Goal: Task Accomplishment & Management: Manage account settings

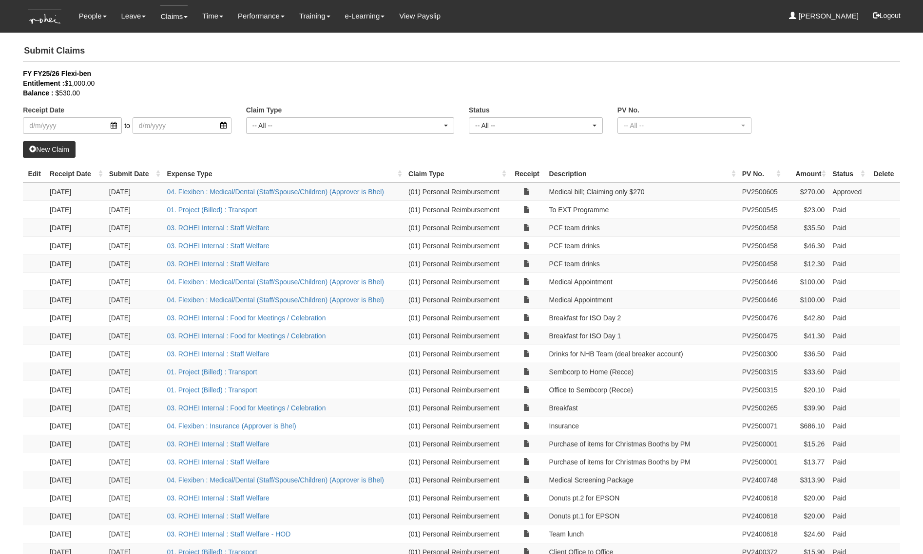
select select "50"
click at [197, 62] on link "Timesheet" at bounding box center [233, 62] width 77 height 19
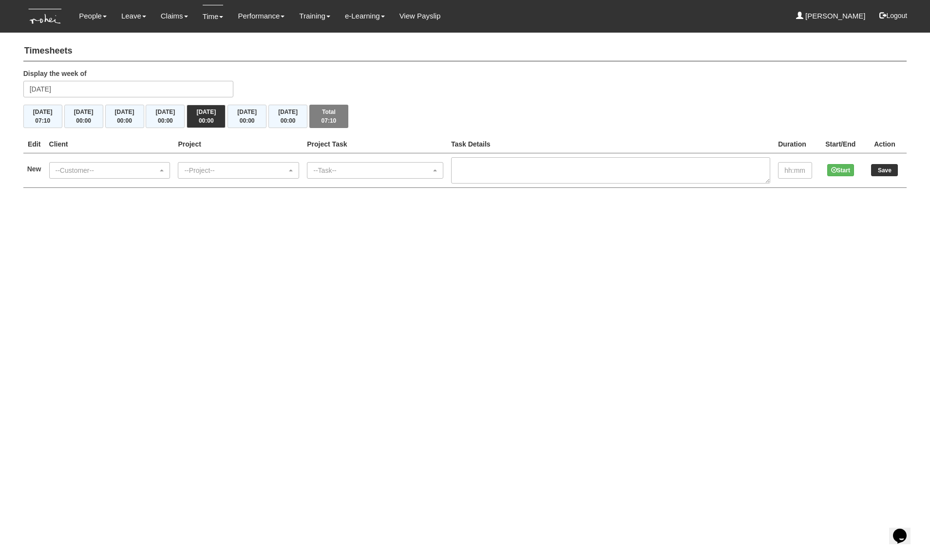
click at [269, 208] on html "Toggle navigation People Personal Information Staff Directory Leave Apply for L…" at bounding box center [465, 104] width 930 height 208
click at [132, 123] on span "00:00" at bounding box center [124, 120] width 15 height 7
click at [133, 170] on div "--Customer--" at bounding box center [107, 171] width 103 height 10
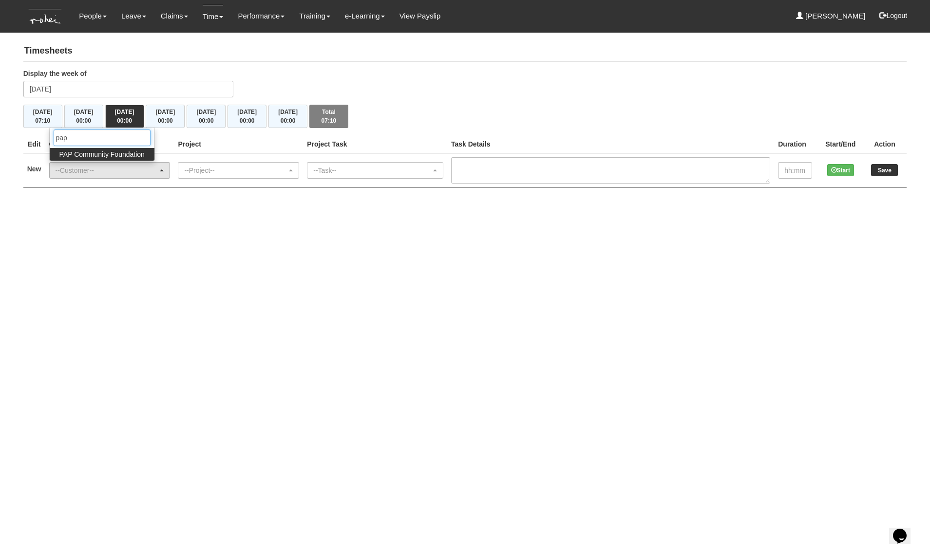
type input "pap"
click at [124, 157] on span "PAP Community Foundation" at bounding box center [101, 155] width 85 height 10
select select "608"
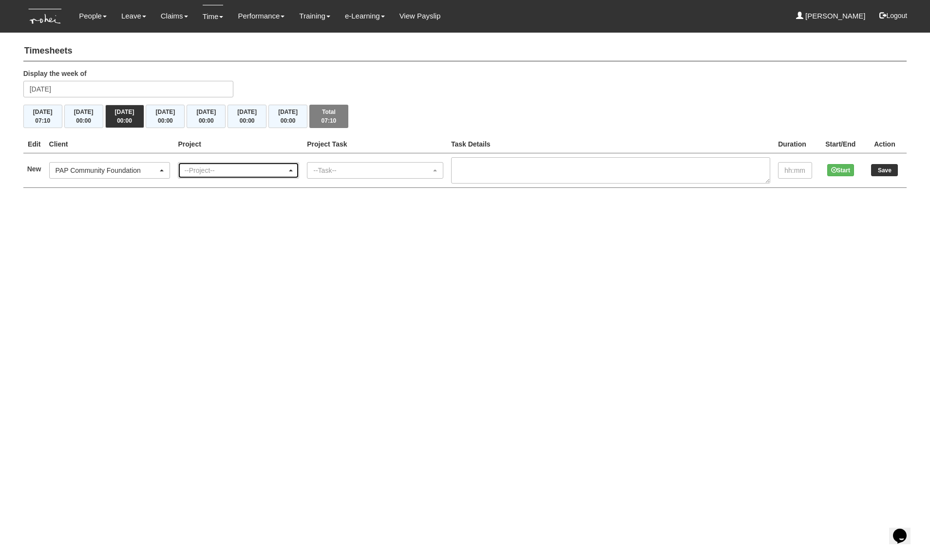
click at [273, 176] on div "--Project--" at bounding box center [238, 171] width 120 height 16
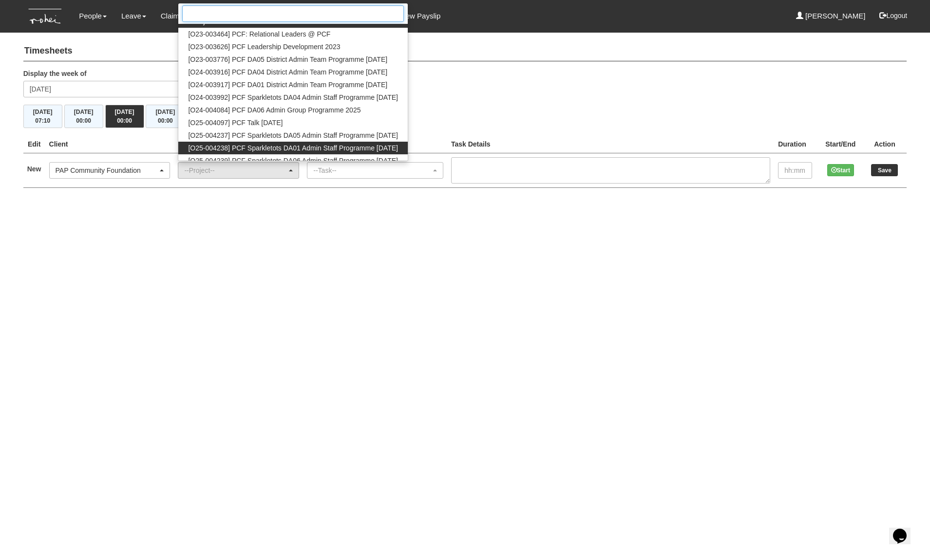
scroll to position [15, 0]
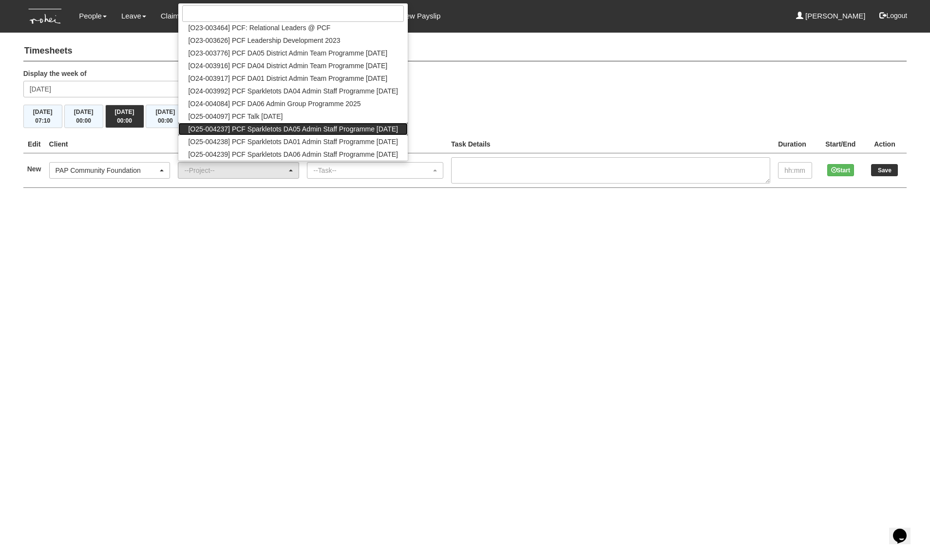
click at [290, 127] on span "[O25-004237] PCF Sparkletots DA05 Admin Staff Programme [DATE]" at bounding box center [293, 129] width 210 height 10
select select "2859"
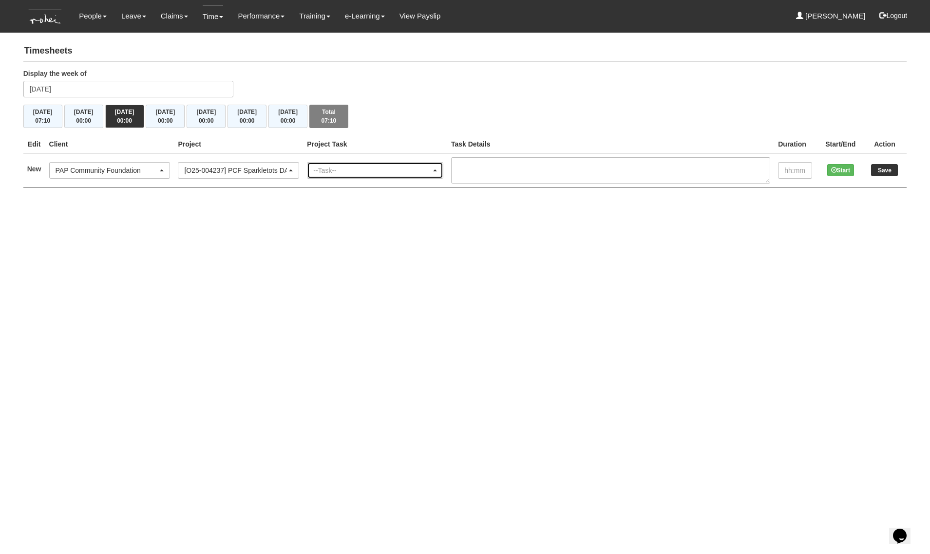
click at [358, 173] on div "--Task--" at bounding box center [372, 171] width 118 height 10
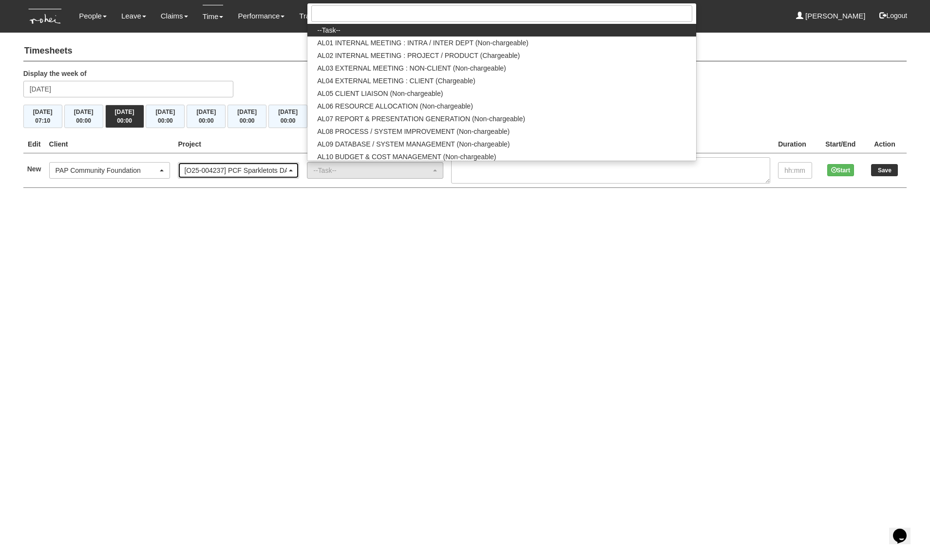
click at [252, 170] on div "[O25-004237] PCF Sparkletots DA05 Admin Staff Programme [DATE]" at bounding box center [235, 171] width 103 height 10
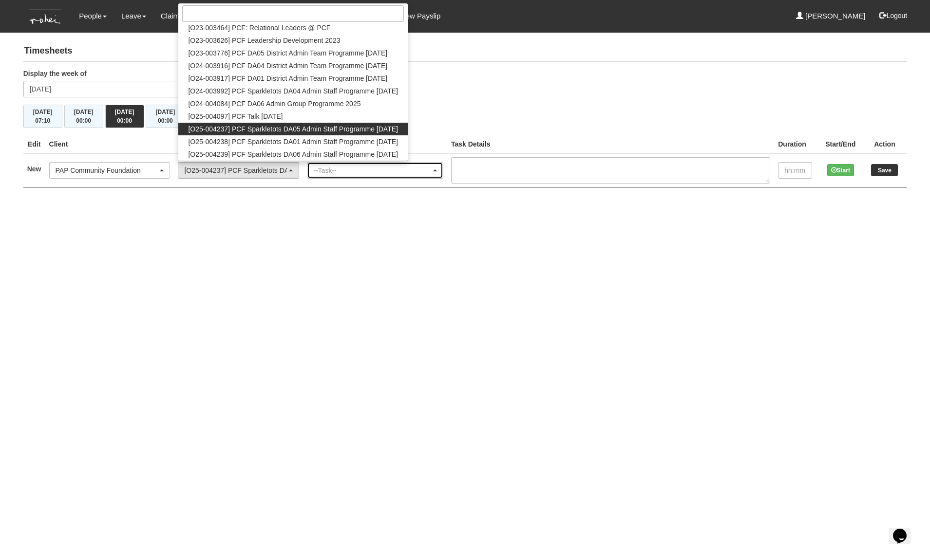
click at [346, 172] on div "--Task--" at bounding box center [372, 171] width 118 height 10
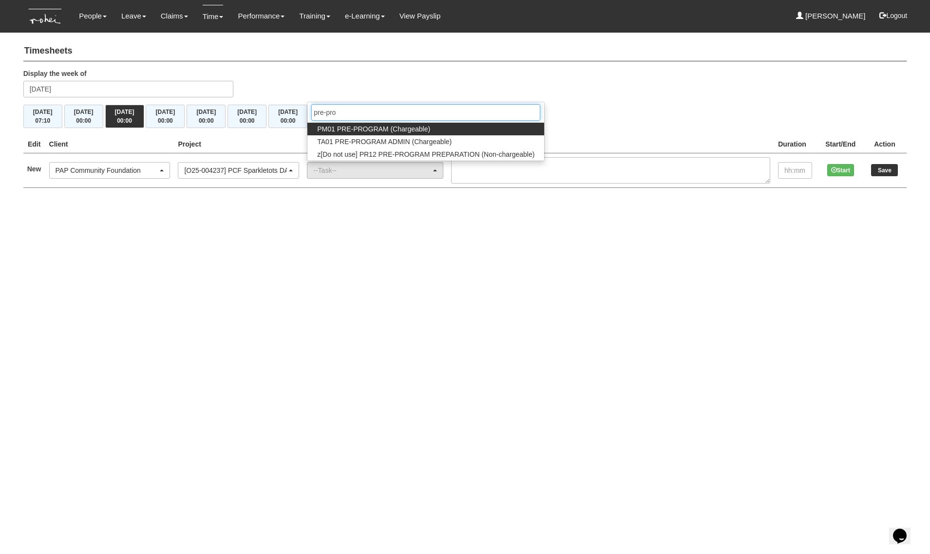
type input "pre-pro"
click at [362, 127] on span "PM01 PRE-PROGRAM (Chargeable)" at bounding box center [373, 129] width 113 height 10
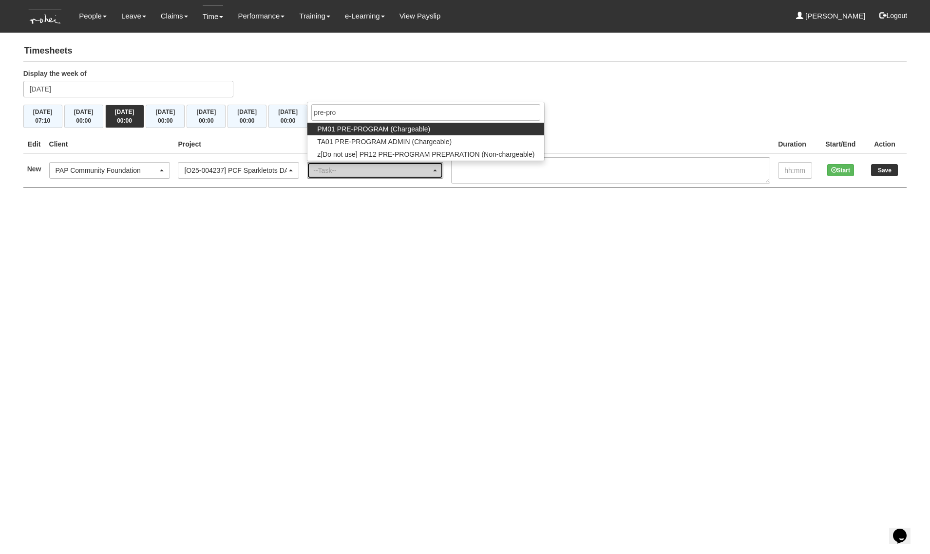
select select "162"
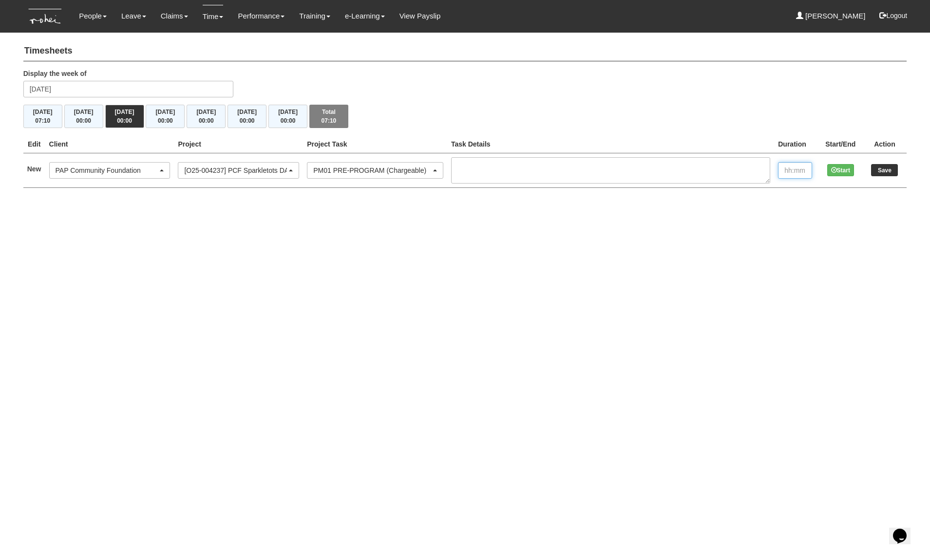
click at [798, 170] on input "text" at bounding box center [795, 170] width 34 height 17
type input "1"
type input "00:45"
click at [884, 171] on input "Save" at bounding box center [884, 170] width 27 height 12
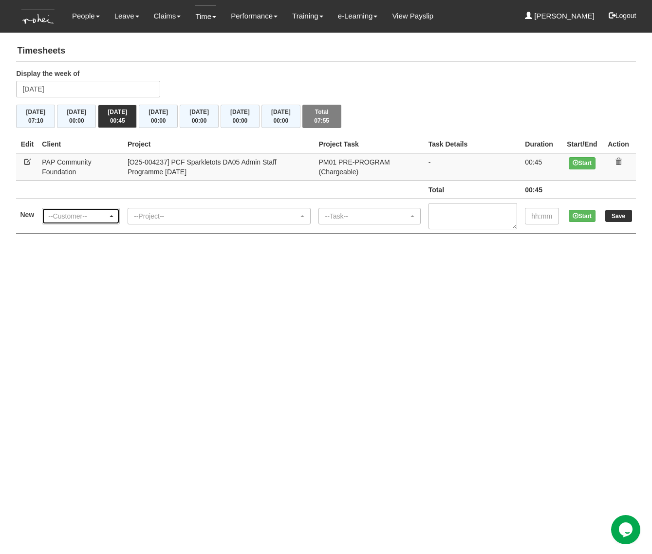
click at [76, 217] on div "--Customer--" at bounding box center [77, 216] width 59 height 10
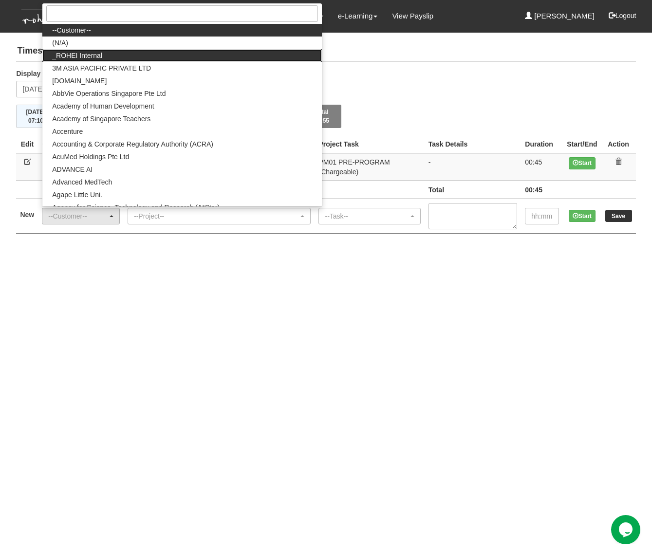
click at [86, 52] on span "_ROHEI Internal" at bounding box center [77, 56] width 50 height 10
select select "397"
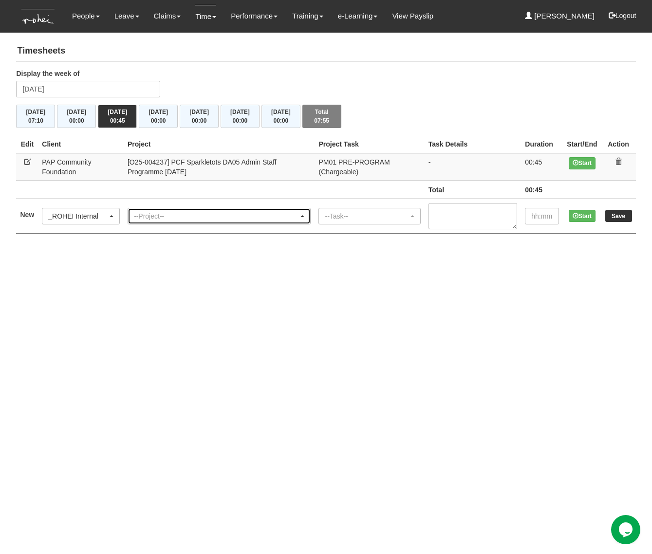
click at [171, 220] on div "--Project--" at bounding box center [216, 216] width 165 height 10
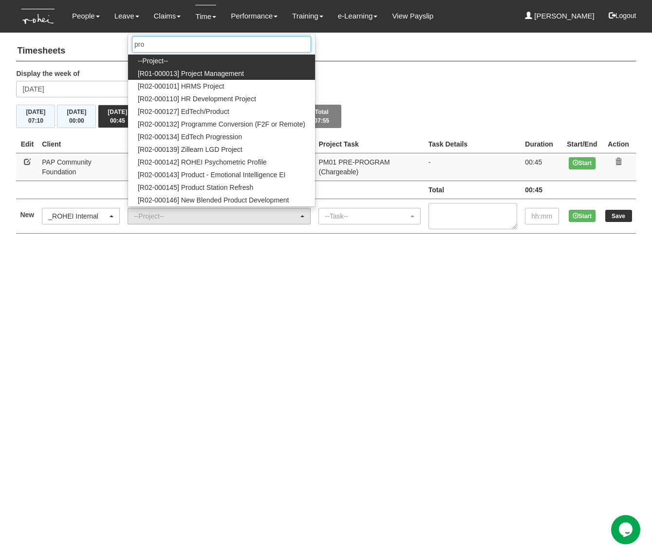
type input "pro"
click at [189, 74] on span "[R01-000013] Project Management" at bounding box center [191, 74] width 106 height 10
select select "1495"
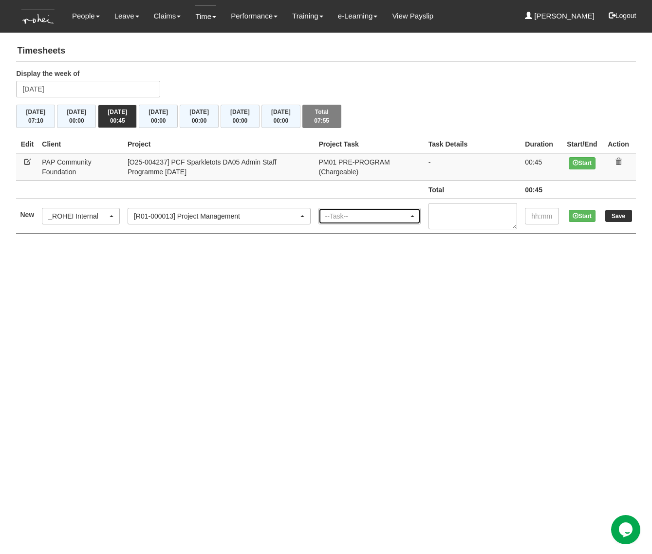
click at [335, 210] on div "--Task--" at bounding box center [369, 217] width 101 height 16
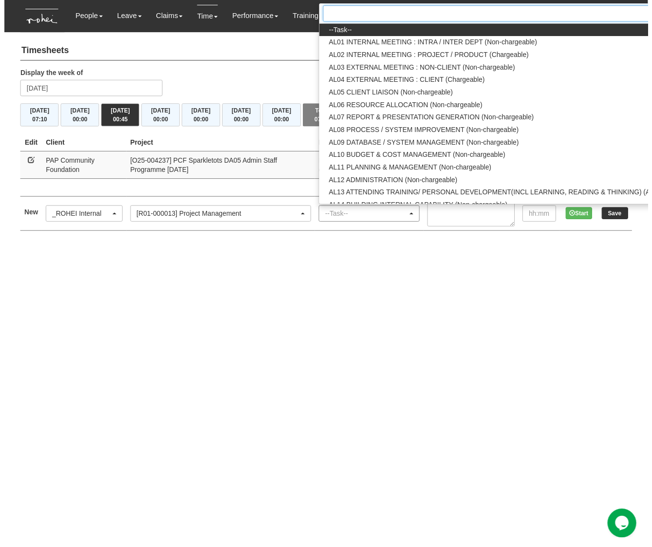
scroll to position [0, 62]
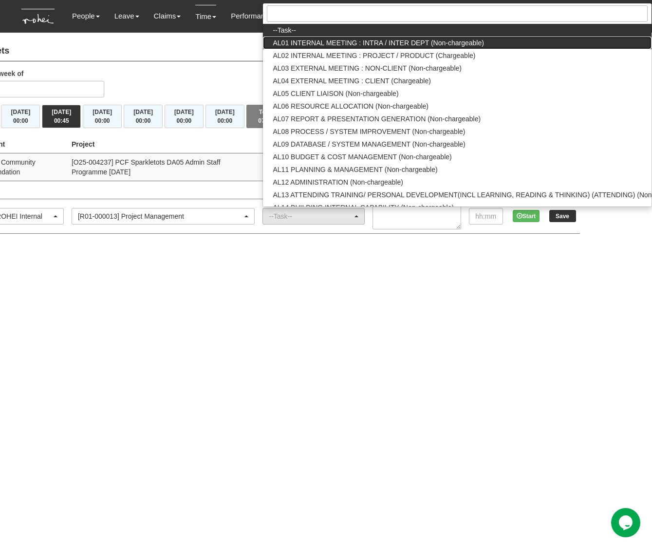
click at [383, 38] on span "AL01 INTERNAL MEETING : INTRA / INTER DEPT (Non-chargeable)" at bounding box center [378, 43] width 211 height 10
select select "40"
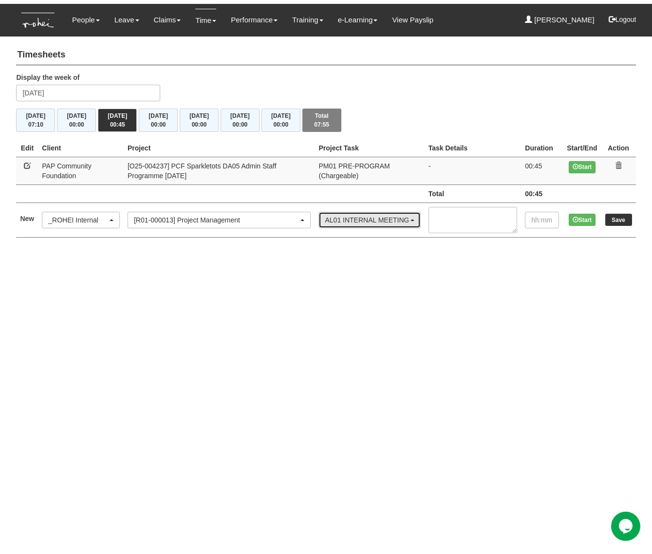
scroll to position [0, 0]
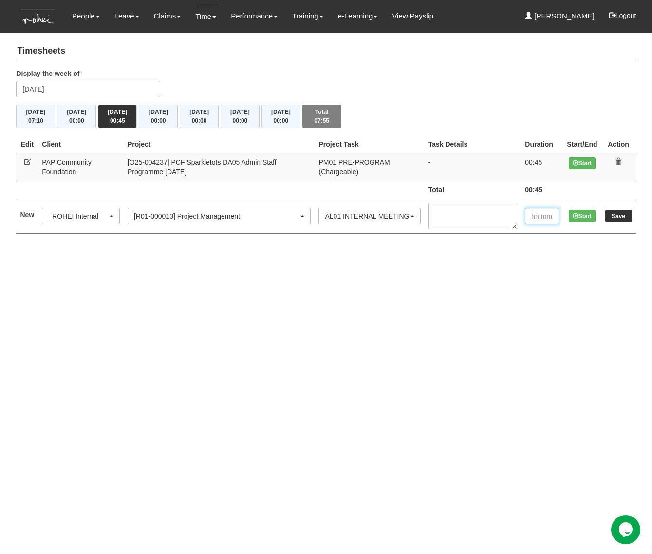
click at [534, 214] on input "text" at bounding box center [542, 216] width 34 height 17
type input "2:00"
click at [618, 217] on input "Save" at bounding box center [619, 216] width 27 height 12
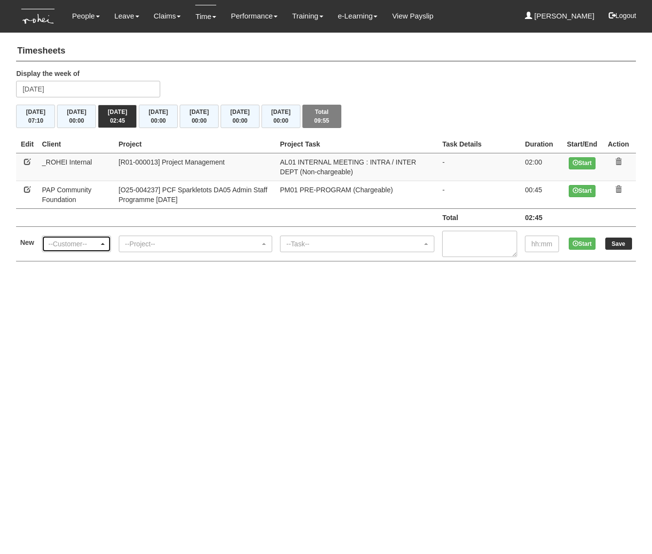
click at [77, 241] on div "--Customer--" at bounding box center [73, 244] width 50 height 10
type input "pap"
click at [71, 229] on span "PAP Community Foundation" at bounding box center [94, 228] width 85 height 10
select select "608"
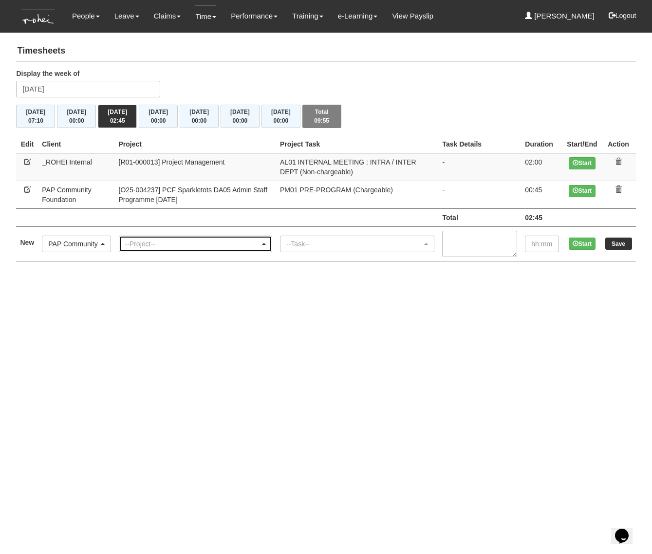
click at [139, 240] on div "--Project--" at bounding box center [192, 244] width 135 height 10
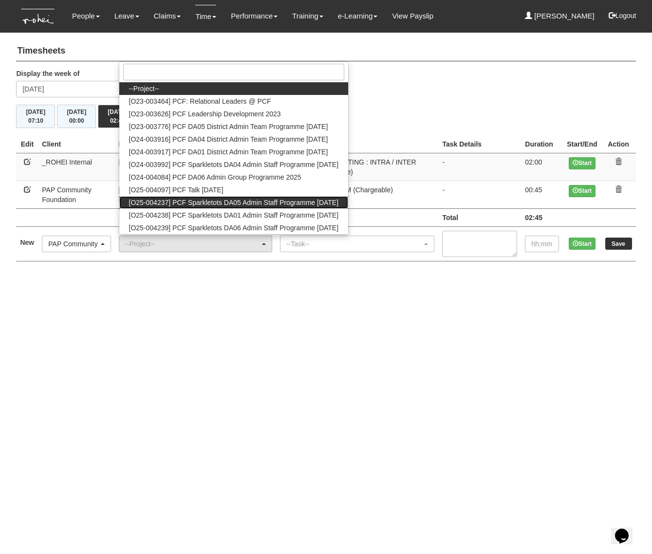
click at [193, 201] on span "[O25-004237] PCF Sparkletots DA05 Admin Staff Programme [DATE]" at bounding box center [234, 203] width 210 height 10
select select "2859"
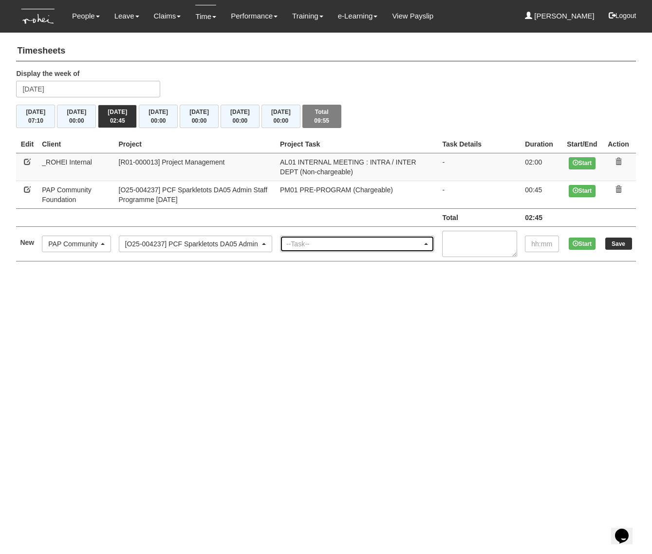
click at [321, 245] on div "--Task--" at bounding box center [354, 244] width 136 height 10
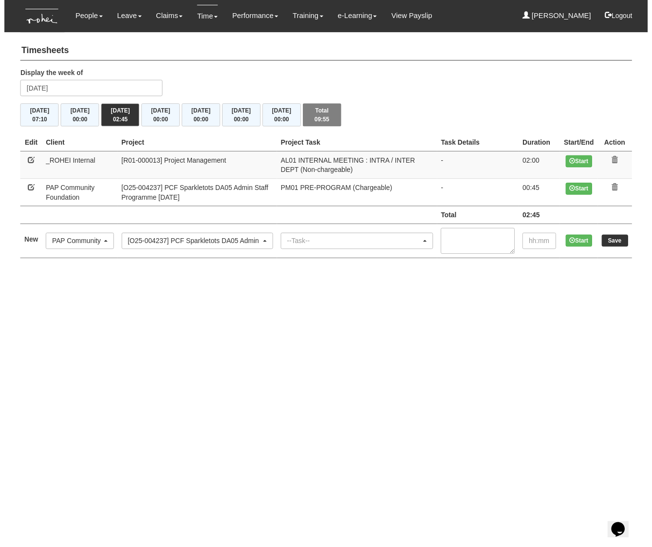
scroll to position [0, 19]
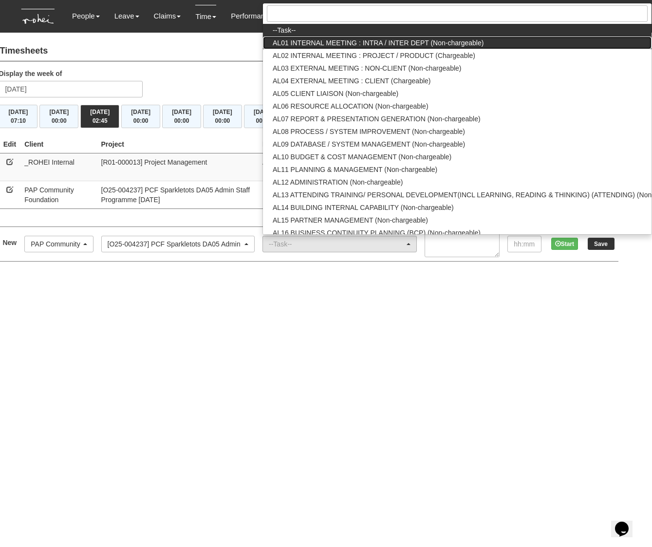
click at [381, 38] on span "AL01 INTERNAL MEETING : INTRA / INTER DEPT (Non-chargeable)" at bounding box center [378, 43] width 211 height 10
select select "40"
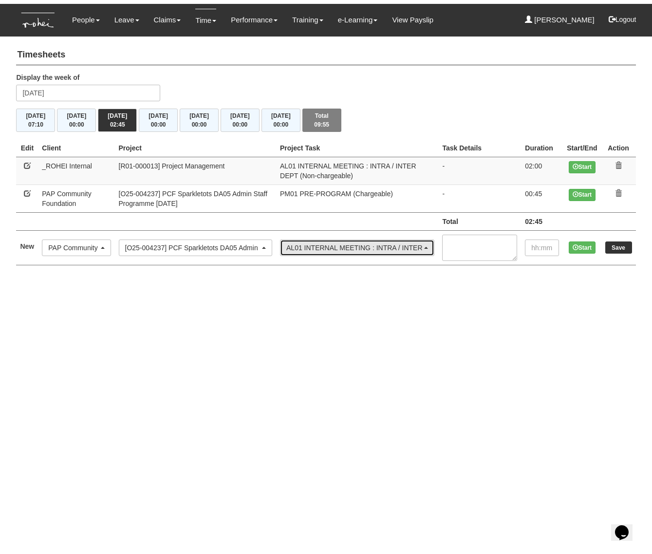
scroll to position [0, 0]
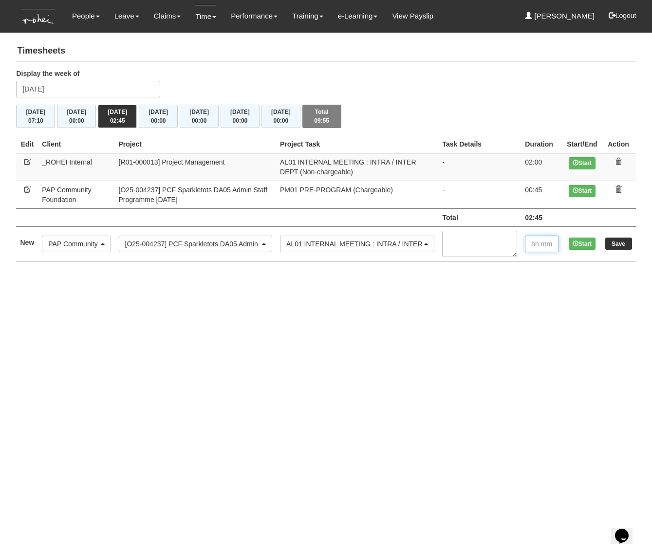
click at [532, 244] on input "text" at bounding box center [542, 244] width 34 height 17
type input "00:20"
click at [623, 238] on input "Save" at bounding box center [619, 244] width 27 height 12
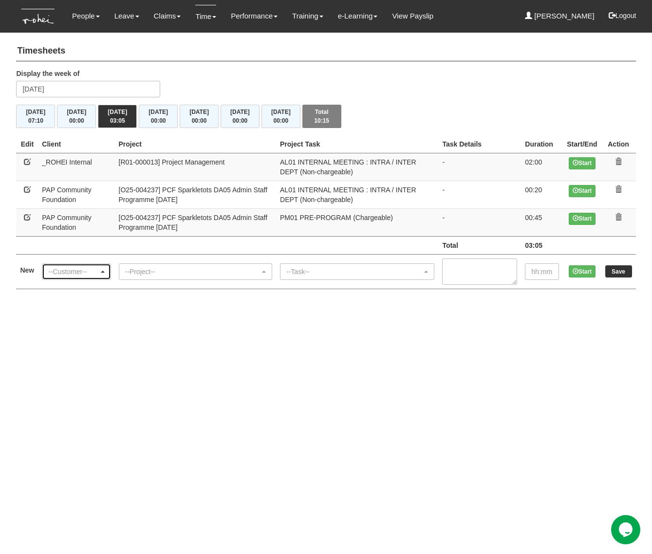
click at [74, 265] on div "--Customer--" at bounding box center [76, 272] width 68 height 16
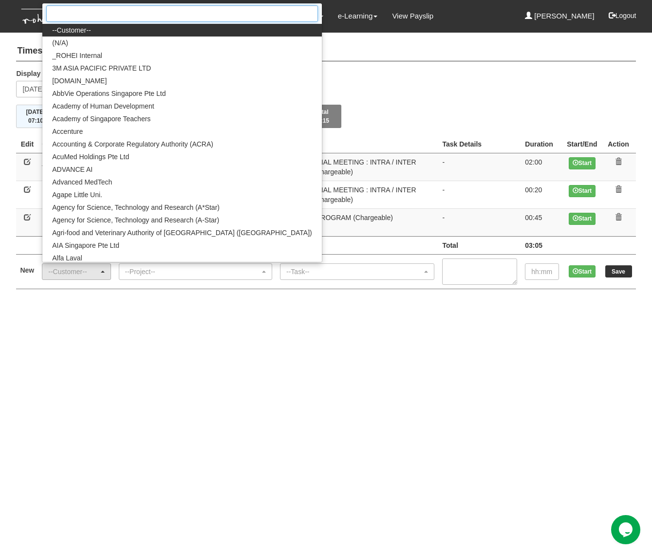
click at [168, 13] on input "Search" at bounding box center [181, 13] width 271 height 17
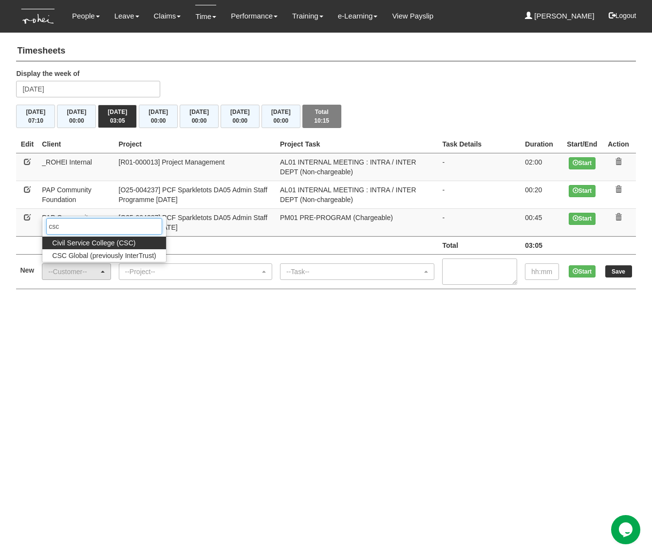
type input "csc"
drag, startPoint x: 105, startPoint y: 243, endPoint x: 120, endPoint y: 253, distance: 17.6
click at [106, 243] on span "Civil Service College (CSC)" at bounding box center [93, 243] width 83 height 10
select select "122"
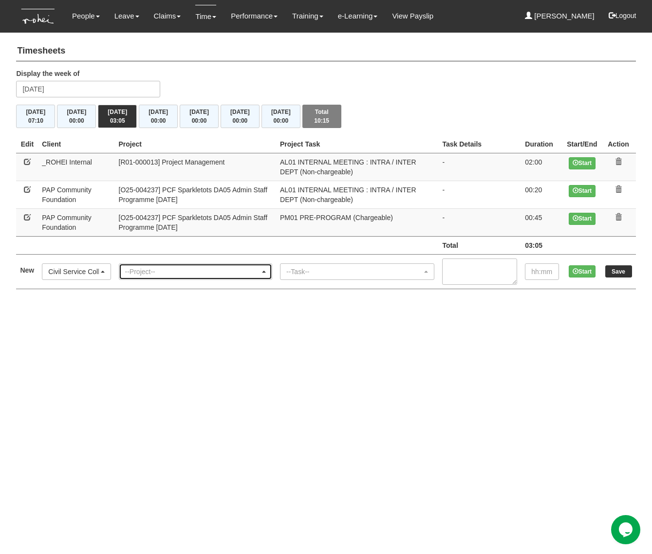
click at [152, 275] on div "--Project--" at bounding box center [192, 272] width 135 height 10
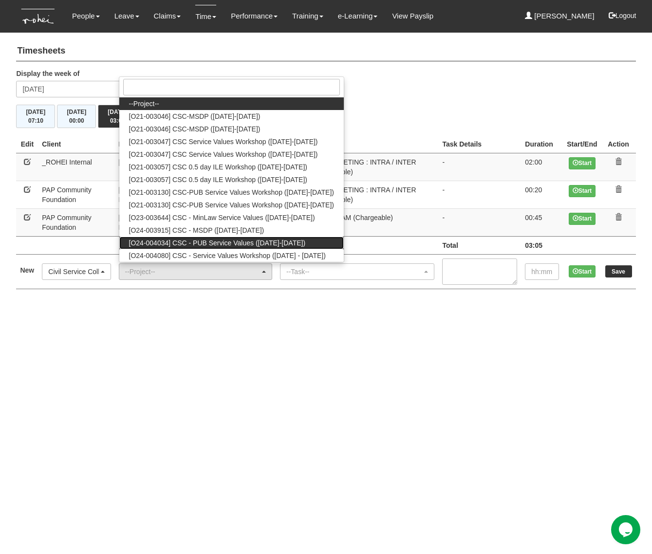
click at [175, 240] on span "[O24-004034] CSC - PUB Service Values ([DATE]-[DATE])" at bounding box center [217, 243] width 177 height 10
select select "2661"
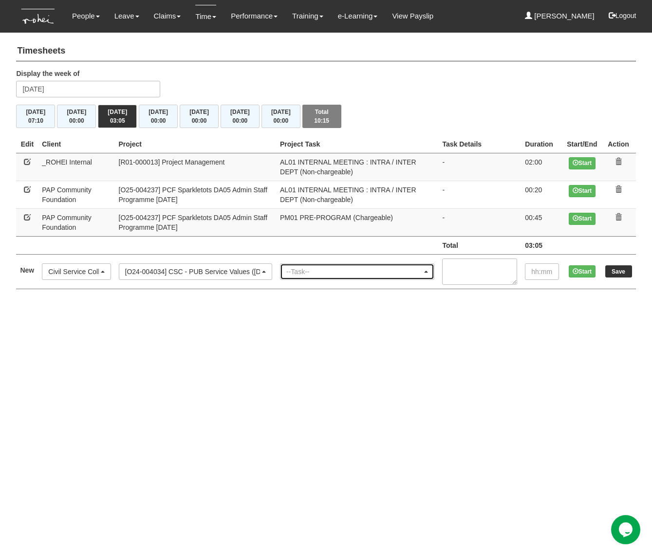
click at [361, 268] on div "--Task--" at bounding box center [354, 272] width 136 height 10
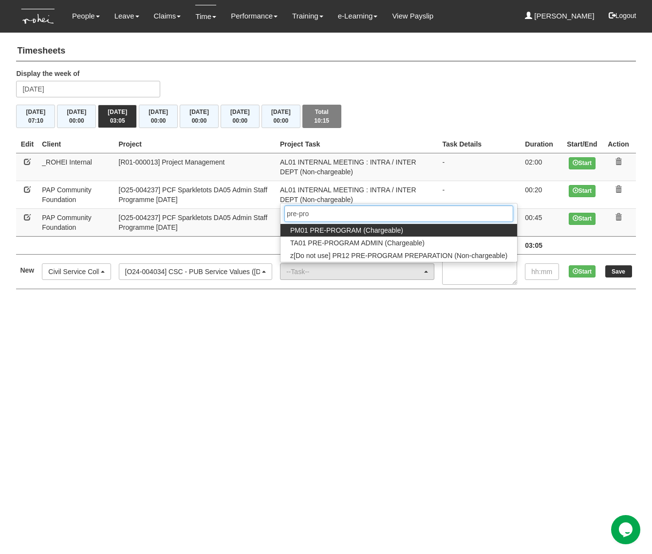
type input "pre-pro"
click at [368, 229] on span "PM01 PRE-PROGRAM (Chargeable)" at bounding box center [346, 231] width 113 height 10
select select "162"
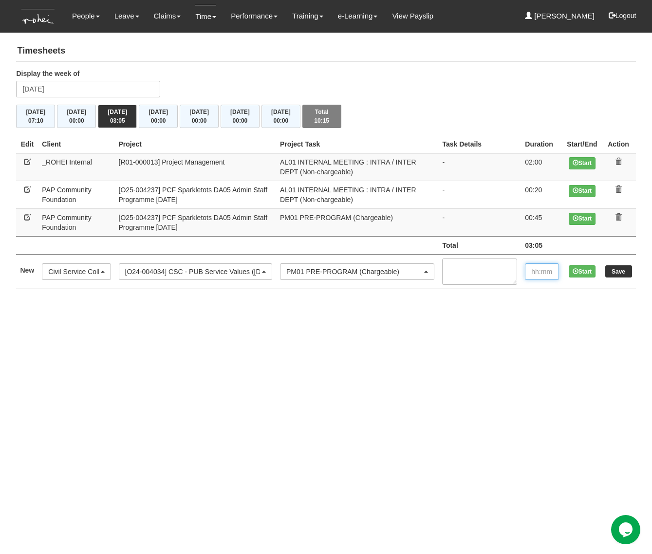
click at [542, 273] on input "text" at bounding box center [542, 272] width 34 height 17
type input "00:15"
click at [606, 271] on input "Save" at bounding box center [619, 272] width 27 height 12
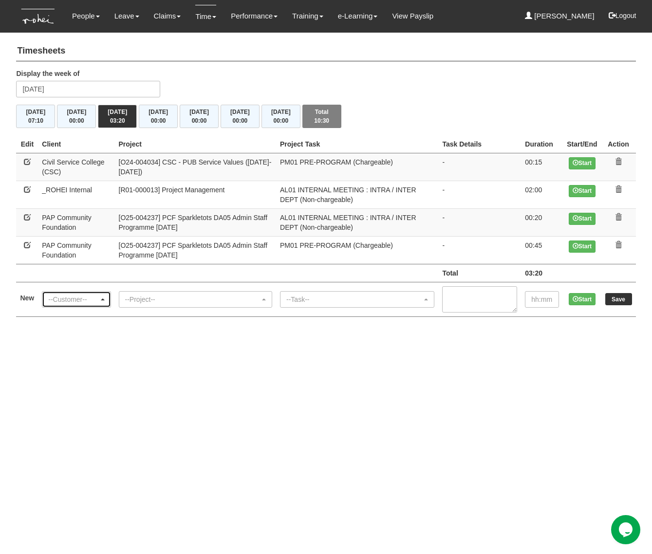
click at [63, 299] on div "--Customer--" at bounding box center [73, 300] width 50 height 10
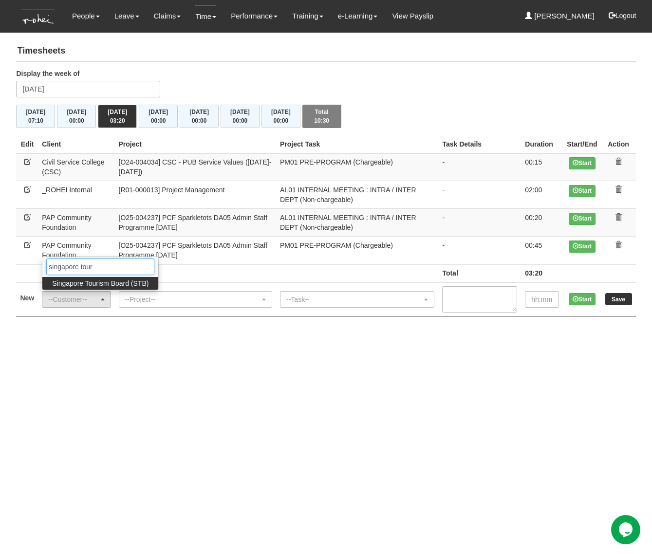
type input "singapore tour"
click at [88, 284] on span "Singapore Tourism Board (STB)" at bounding box center [100, 284] width 96 height 10
select select "854"
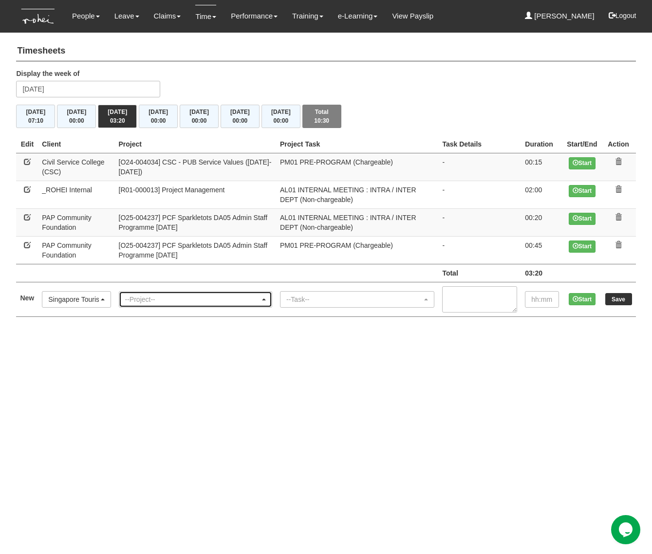
click at [165, 294] on div "--Project--" at bounding box center [195, 300] width 153 height 16
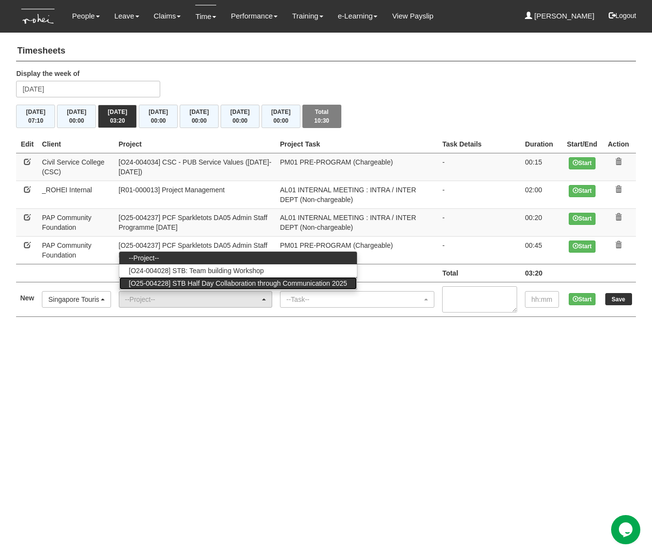
click at [191, 283] on span "[O25-004228] STB Half Day Collaboration through Communication 2025" at bounding box center [238, 284] width 218 height 10
select select "2849"
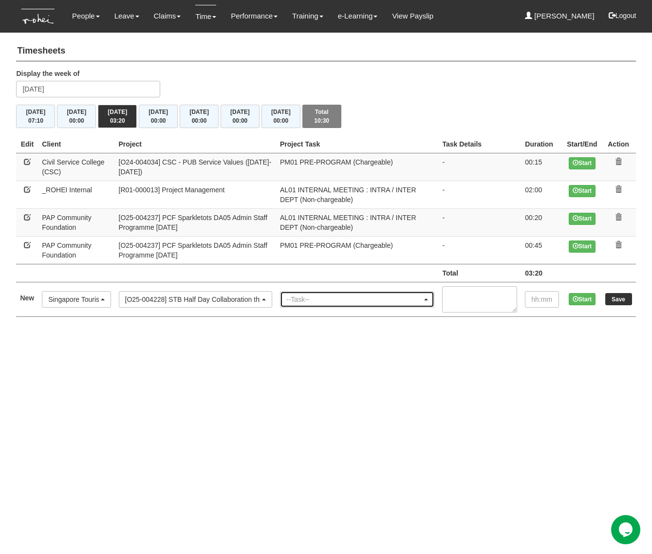
click at [346, 302] on div "--Task--" at bounding box center [354, 300] width 136 height 10
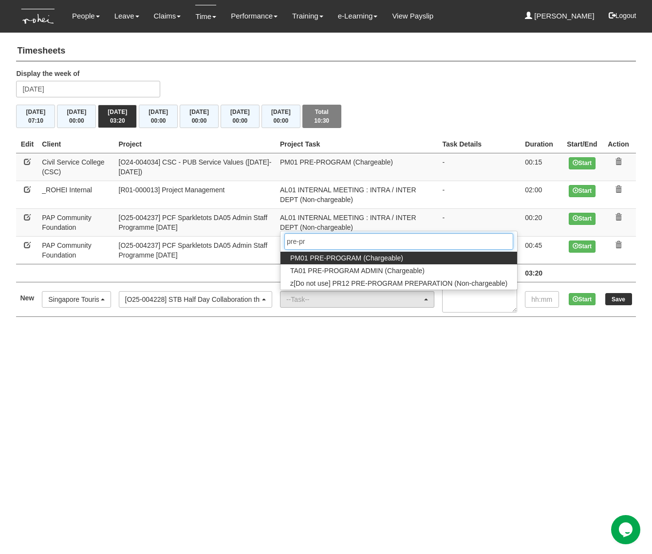
type input "pre-pr"
click at [365, 259] on span "PM01 PRE-PROGRAM (Chargeable)" at bounding box center [346, 258] width 113 height 10
select select "162"
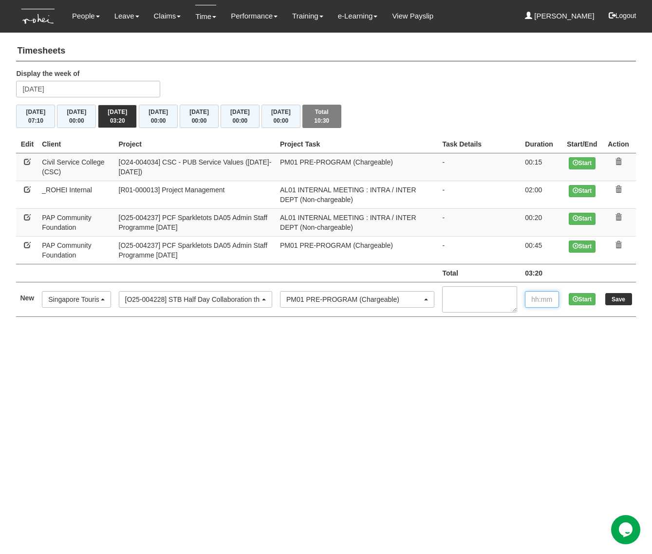
click at [542, 300] on input "text" at bounding box center [542, 299] width 34 height 17
type input "00:15"
click at [628, 295] on input "Save" at bounding box center [619, 299] width 27 height 12
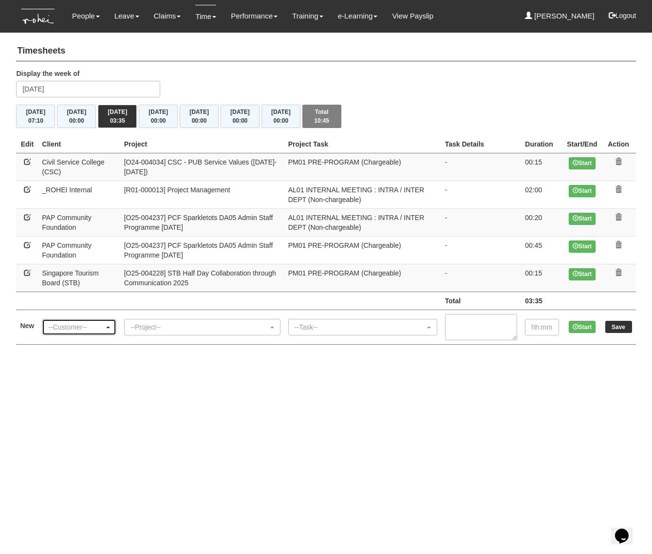
click at [69, 330] on div "--Customer--" at bounding box center [76, 328] width 56 height 10
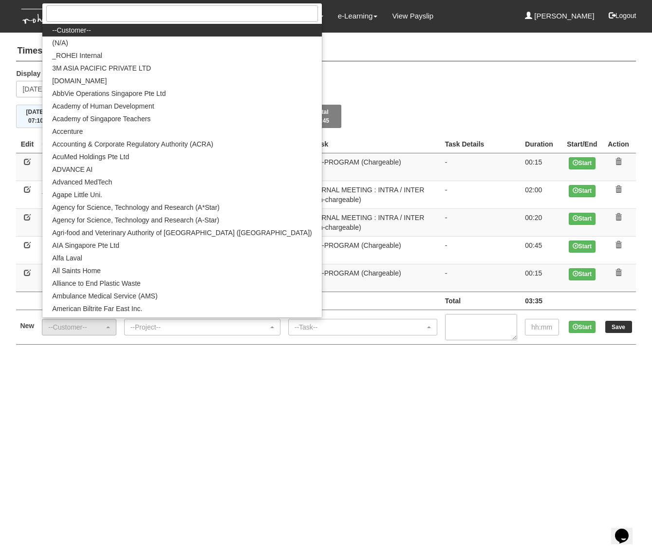
click at [214, 364] on html "Toggle navigation People Personal Information Staff Directory Leave Apply for L…" at bounding box center [326, 182] width 652 height 364
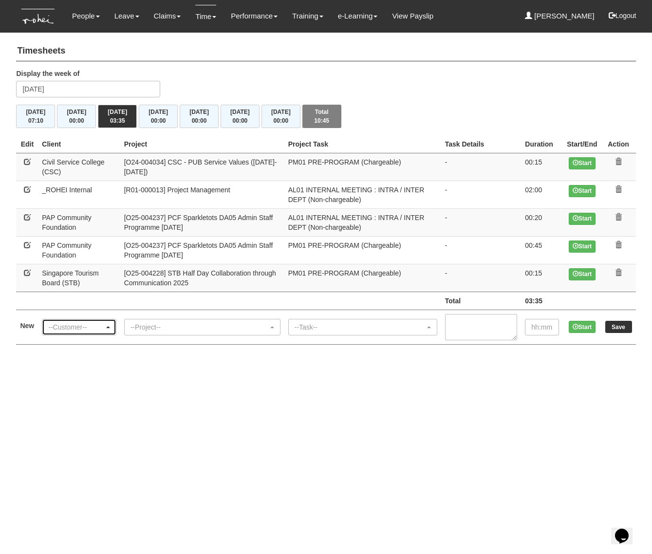
click at [90, 326] on div "--Customer--" at bounding box center [76, 328] width 56 height 10
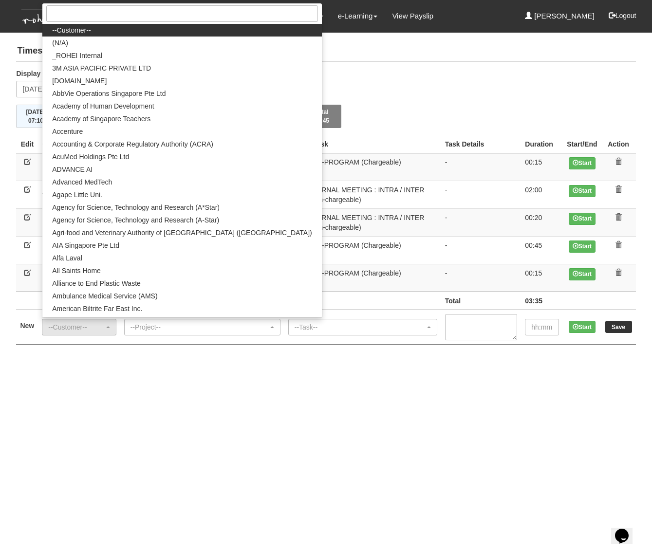
click at [344, 42] on h4 "Timesheets" at bounding box center [326, 51] width 620 height 20
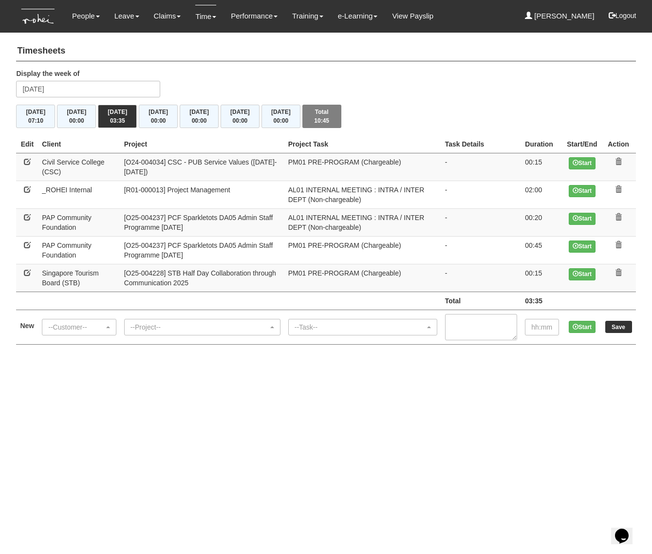
click at [338, 364] on html "Toggle navigation People Personal Information Staff Directory Leave Apply for L…" at bounding box center [326, 182] width 652 height 364
click at [331, 75] on div "Display the week of [DATE]" at bounding box center [326, 87] width 634 height 36
